Goal: Check status: Check status

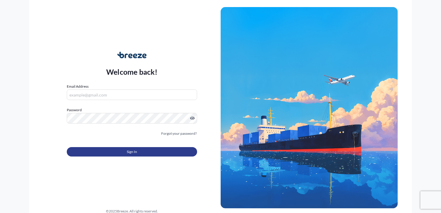
type input "[PERSON_NAME][EMAIL_ADDRESS][DOMAIN_NAME]"
click at [128, 155] on button "Sign In" at bounding box center [132, 151] width 130 height 9
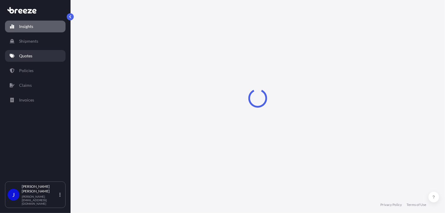
click at [36, 58] on link "Quotes" at bounding box center [35, 56] width 61 height 12
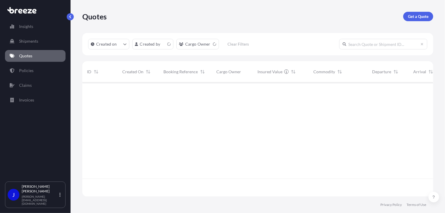
scroll to position [113, 347]
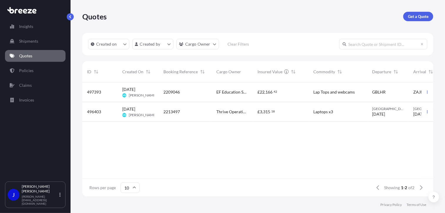
click at [129, 95] on span "[PERSON_NAME]" at bounding box center [143, 95] width 28 height 5
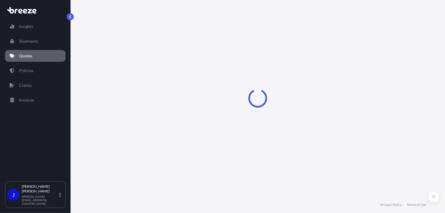
select select "Road"
select select "Air"
select select "Road"
select select "1"
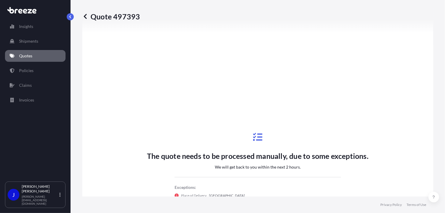
scroll to position [324, 0]
